Goal: Find specific page/section: Find specific page/section

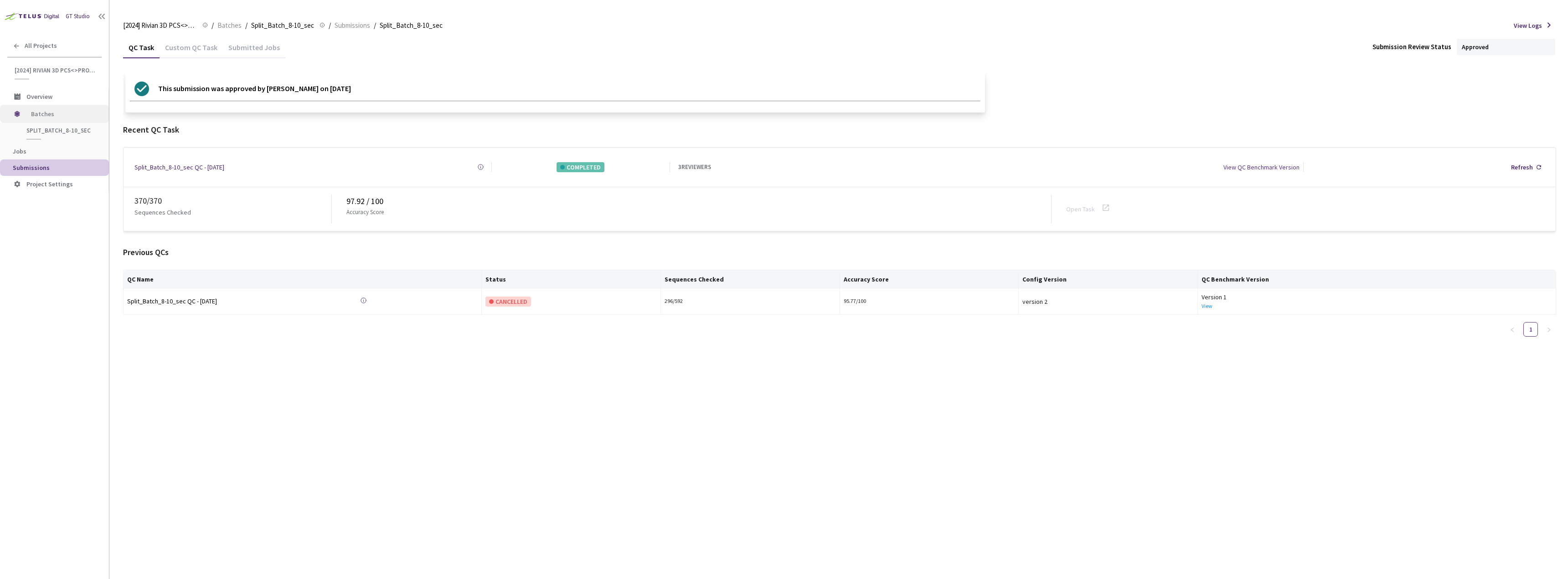
click at [46, 116] on span "Batches" at bounding box center [63, 113] width 63 height 18
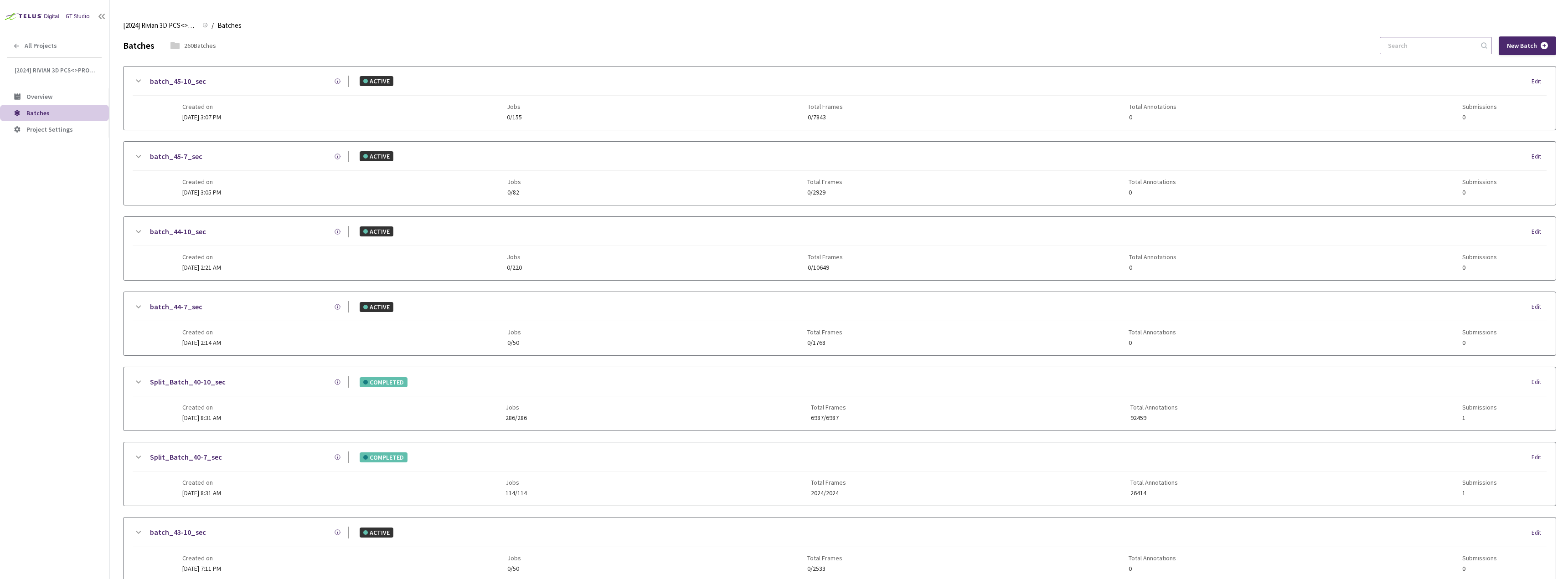
click at [1412, 48] on input at bounding box center [1430, 45] width 97 height 16
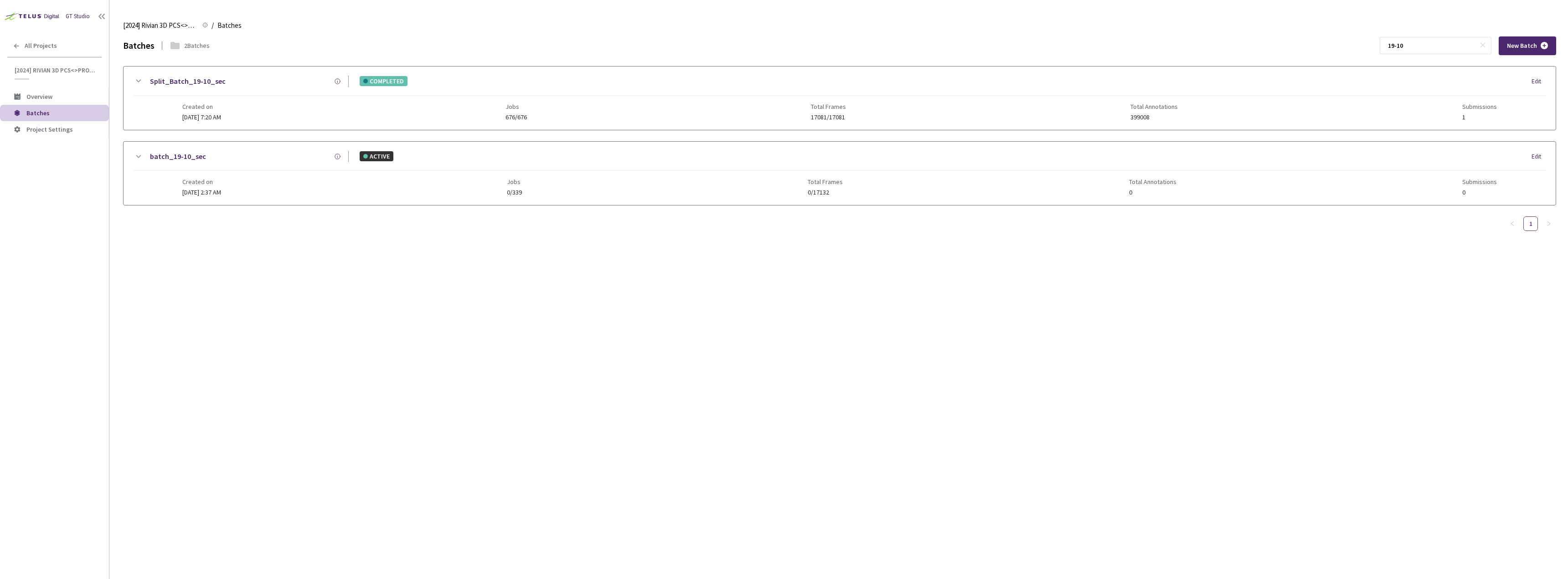
type input "19-10"
click at [138, 82] on icon at bounding box center [138, 81] width 11 height 11
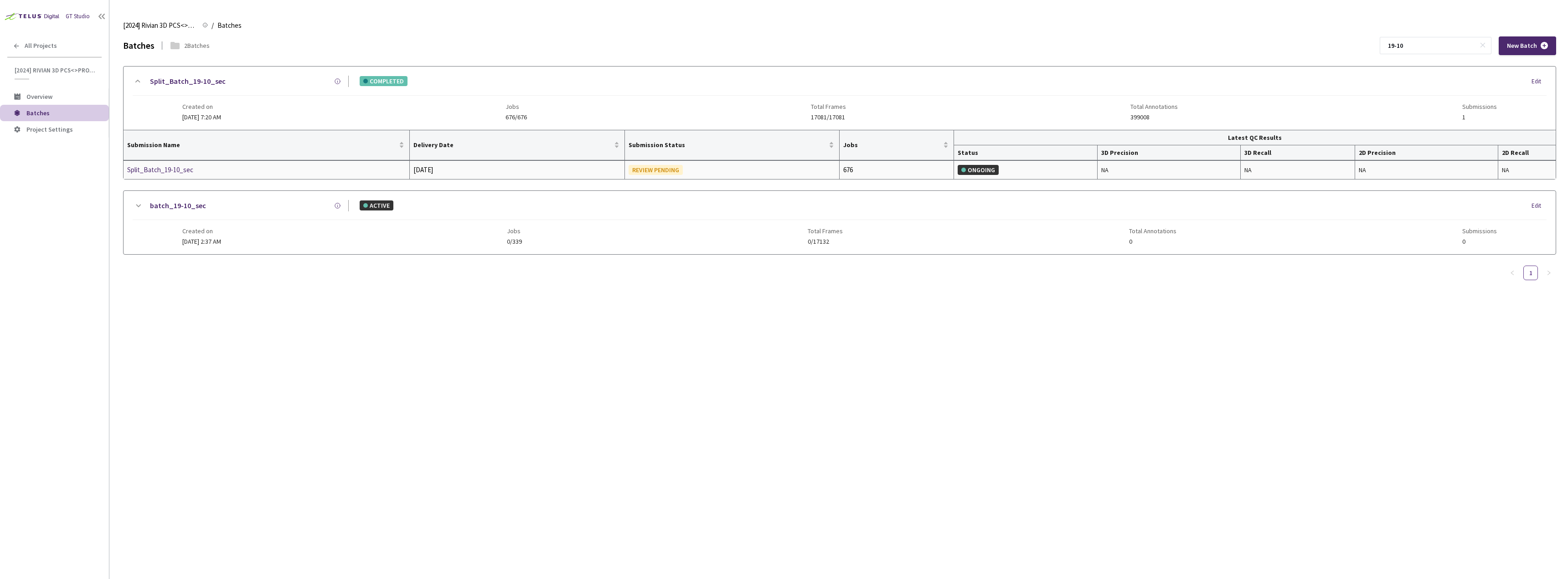
click at [174, 172] on div "Split_Batch_19-10_sec" at bounding box center [176, 170] width 97 height 11
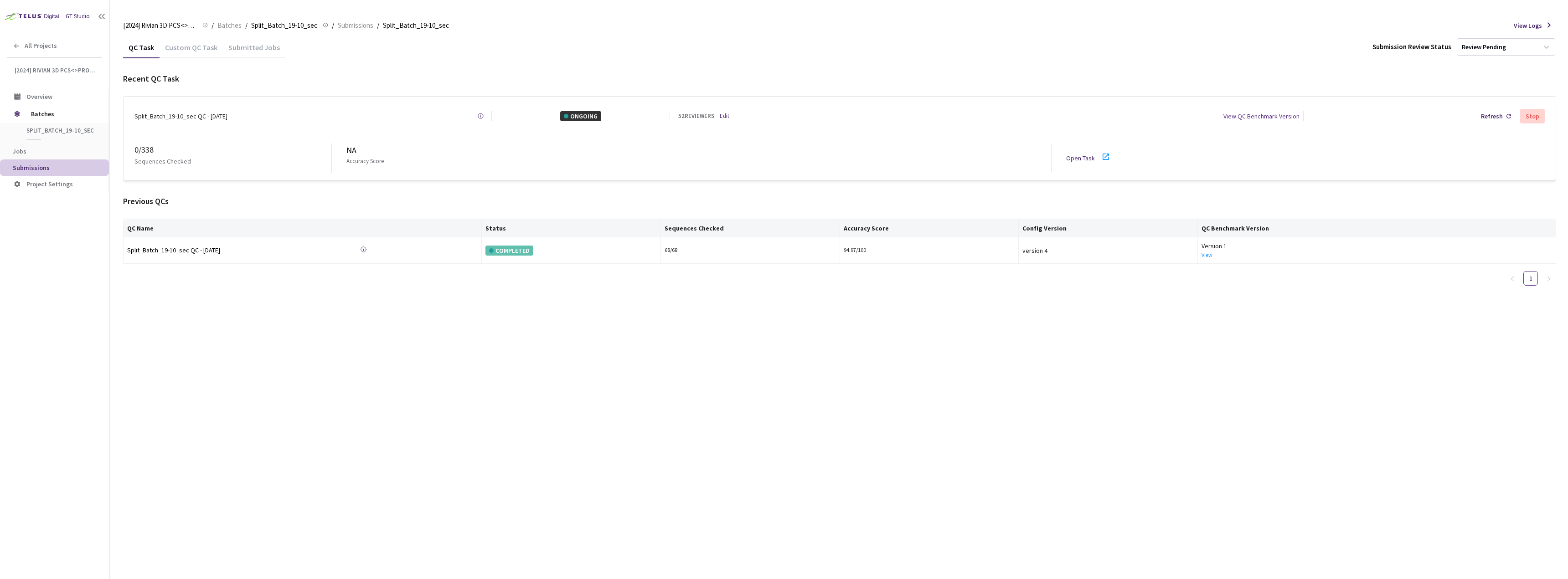
click at [1104, 152] on icon at bounding box center [1105, 156] width 11 height 11
